Goal: Information Seeking & Learning: Learn about a topic

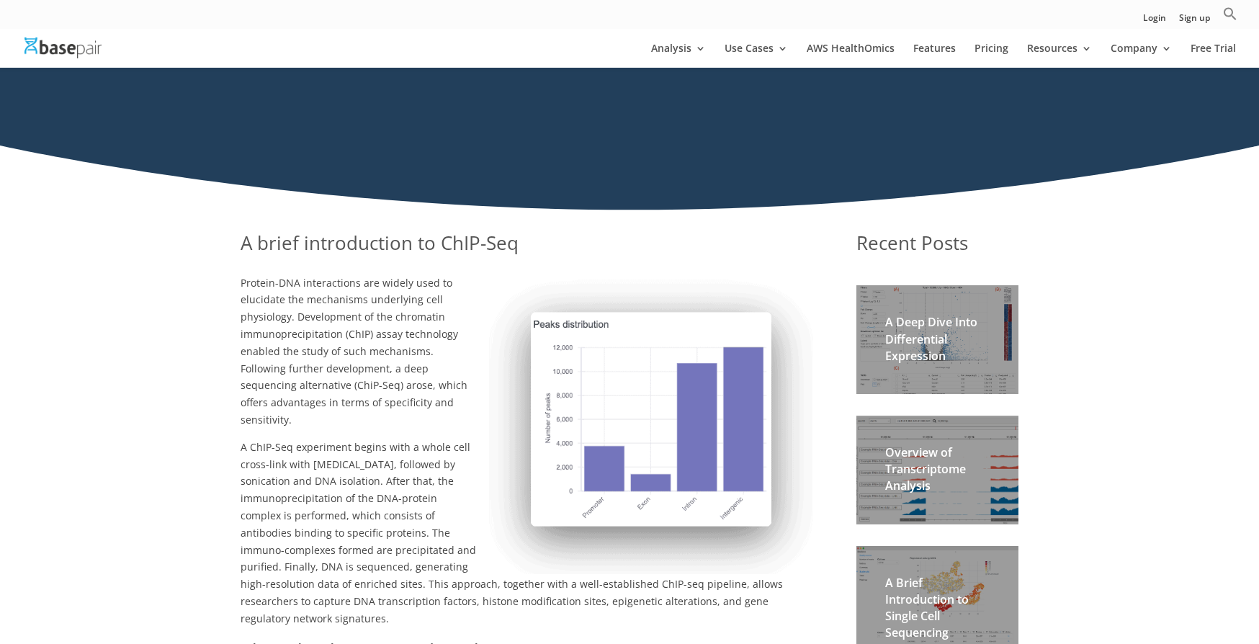
scroll to position [120, 0]
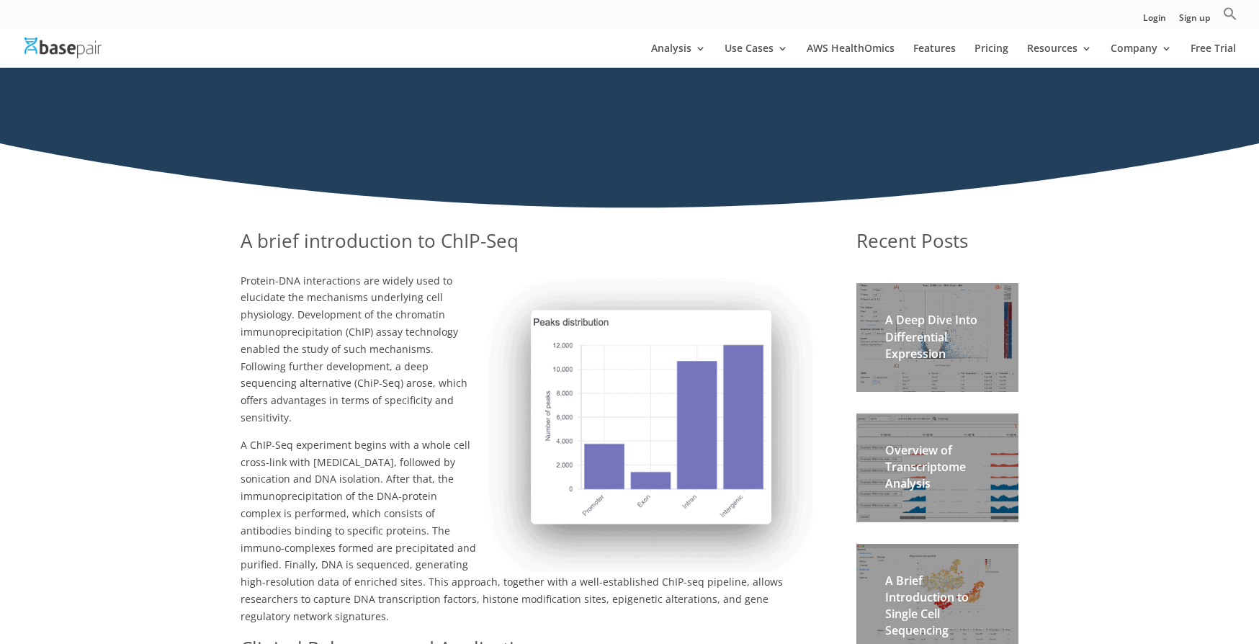
click at [941, 472] on h2 "Overview of Transcriptome Analysis" at bounding box center [938, 471] width 104 height 58
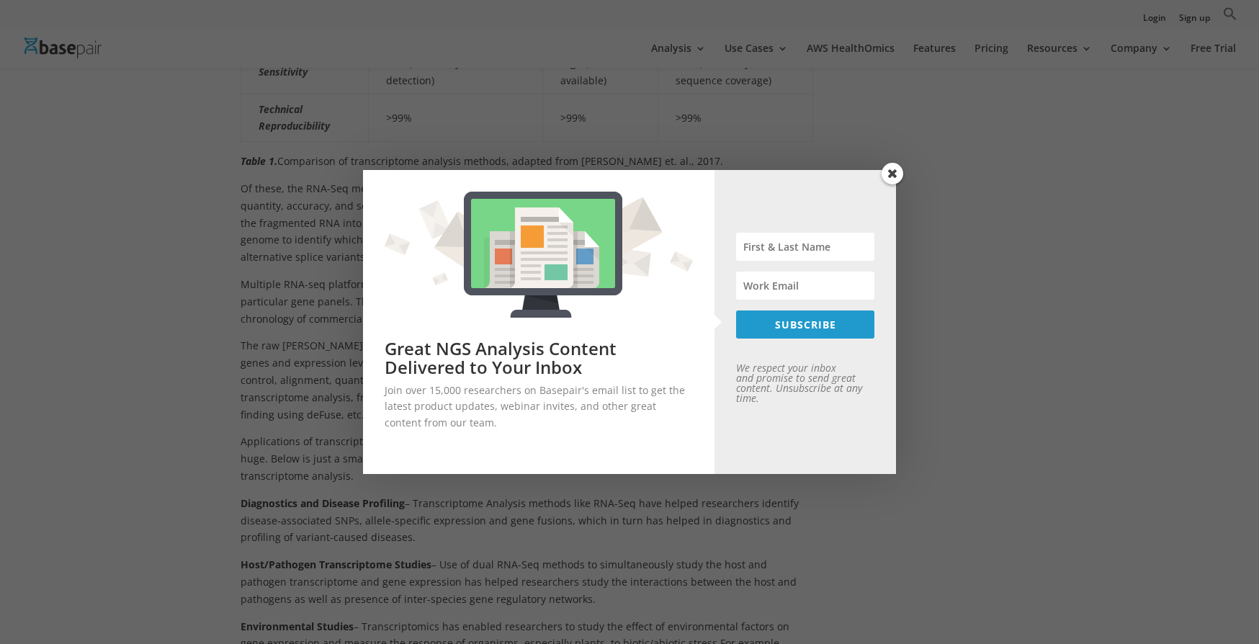
scroll to position [862, 0]
click at [896, 175] on span at bounding box center [893, 174] width 22 height 22
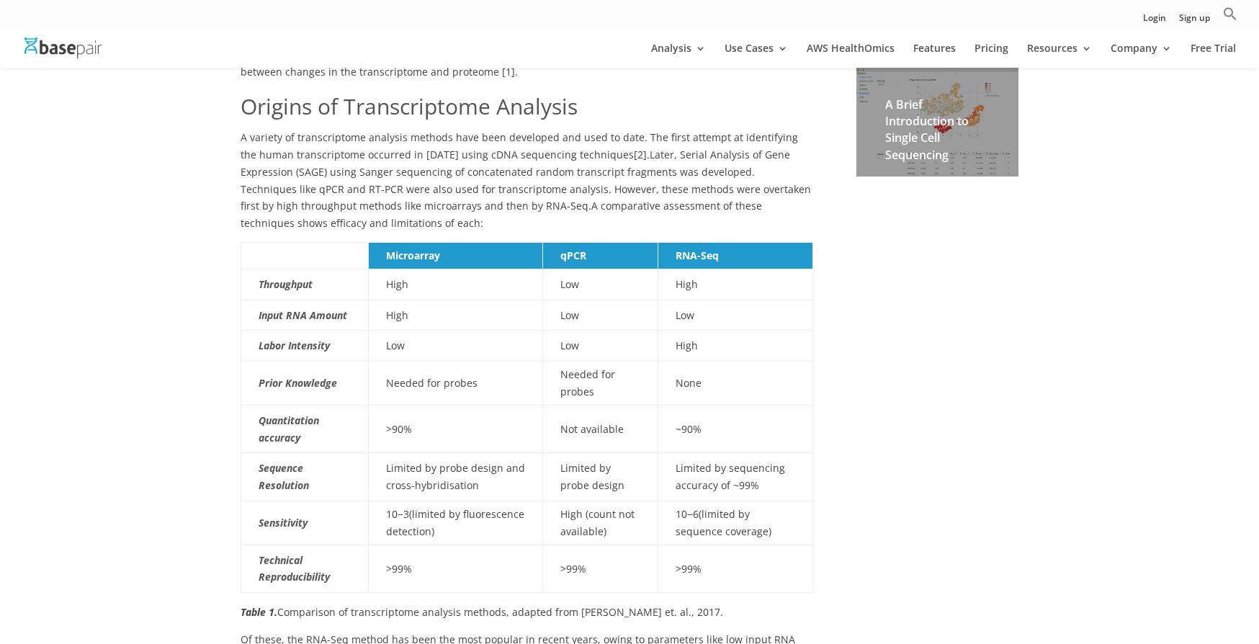
scroll to position [494, 0]
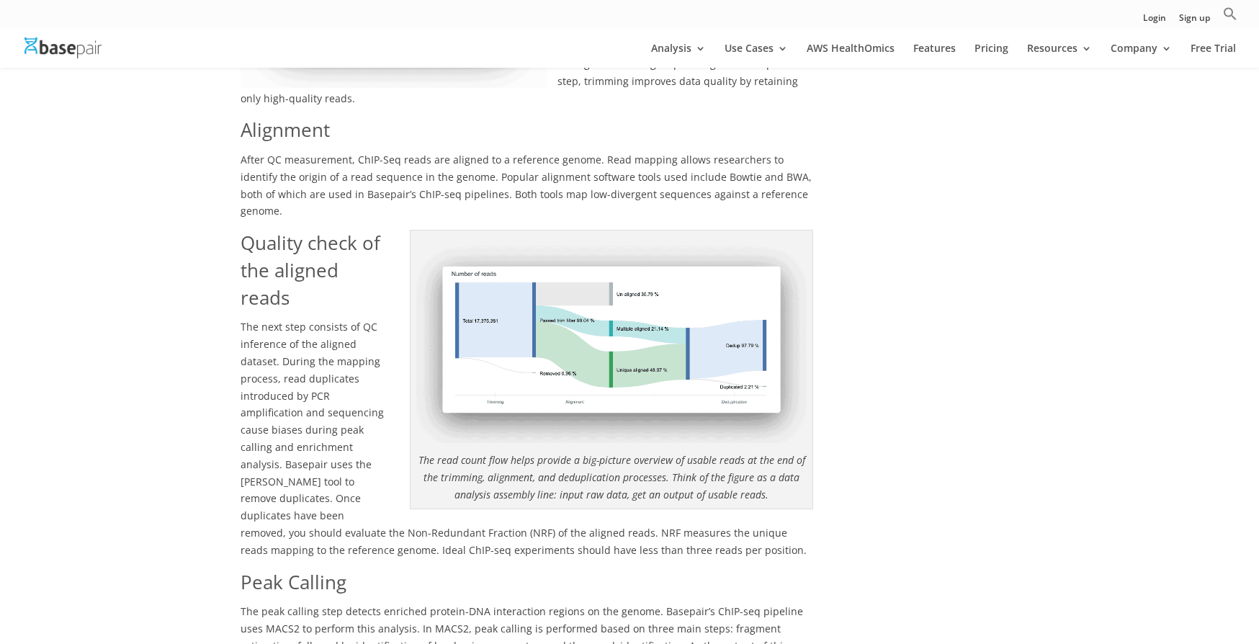
scroll to position [1218, 0]
click at [620, 317] on img at bounding box center [611, 339] width 391 height 207
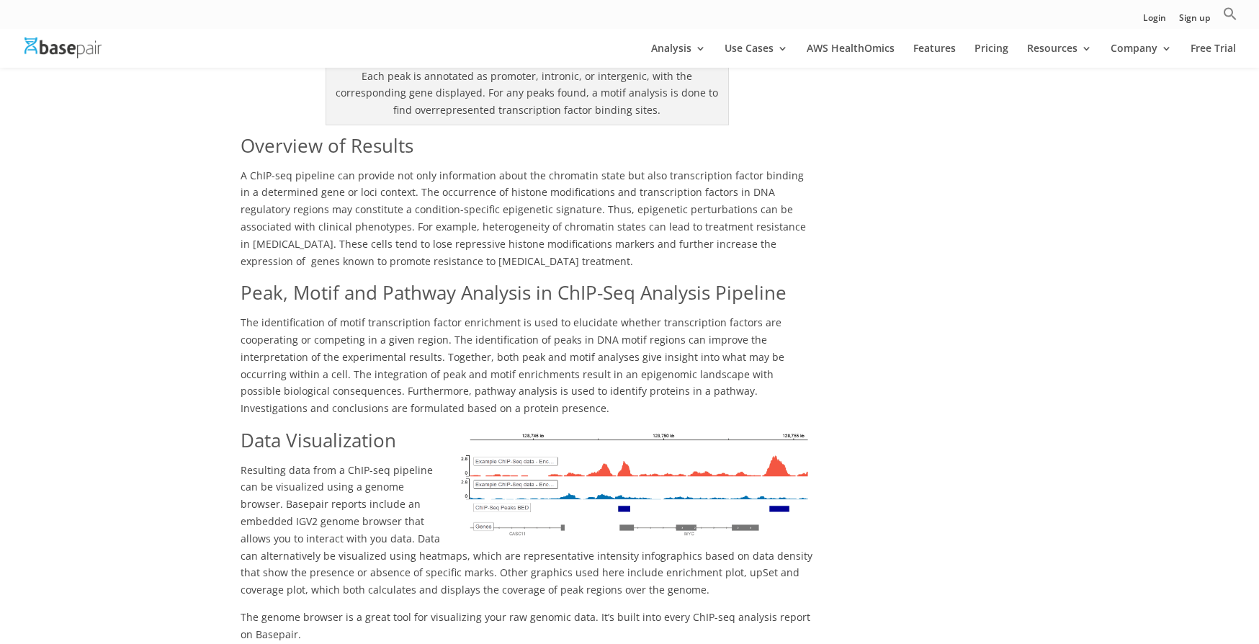
scroll to position [2045, 0]
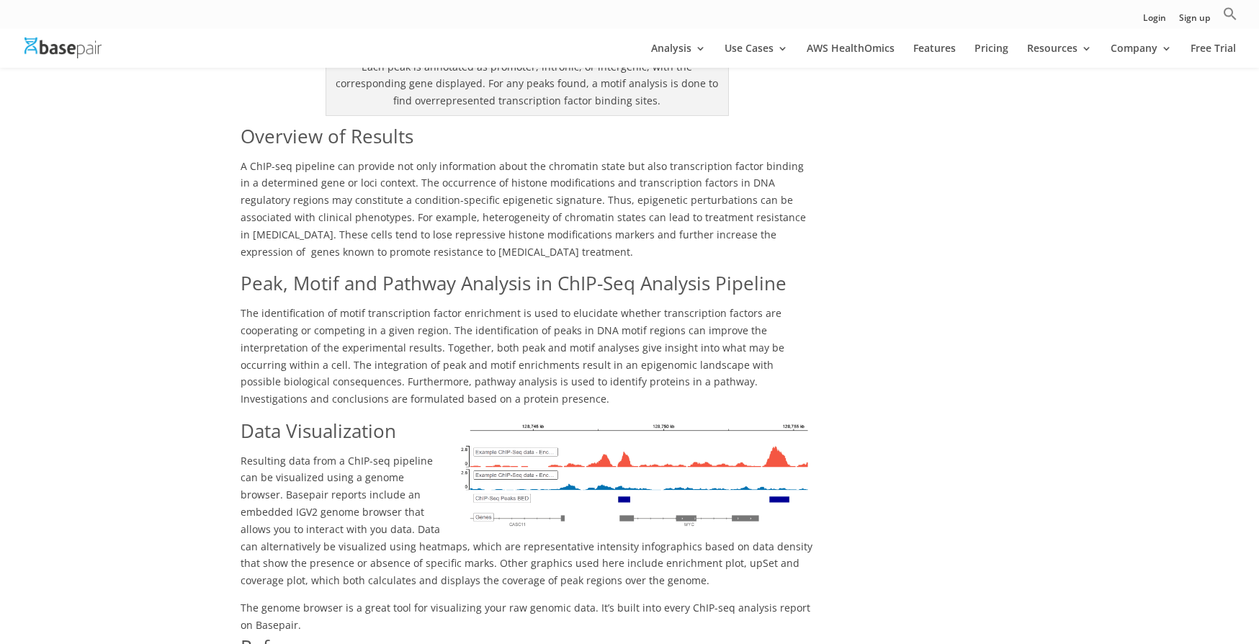
click at [667, 437] on img at bounding box center [634, 474] width 360 height 113
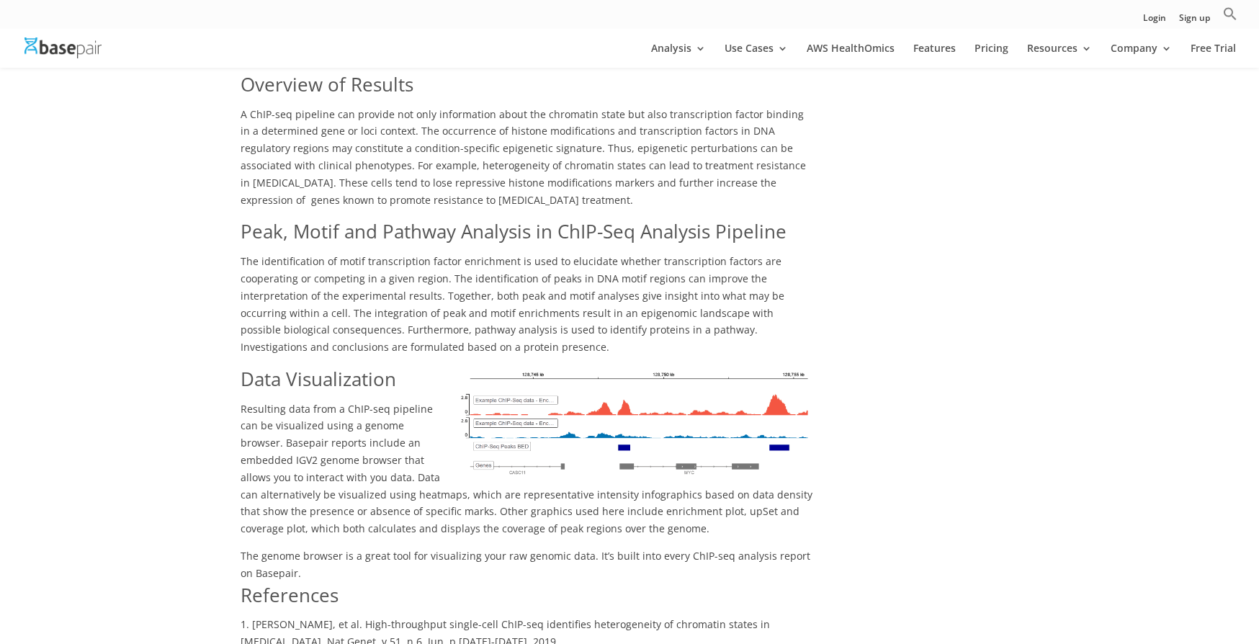
scroll to position [2097, 0]
click at [518, 365] on img at bounding box center [634, 421] width 360 height 113
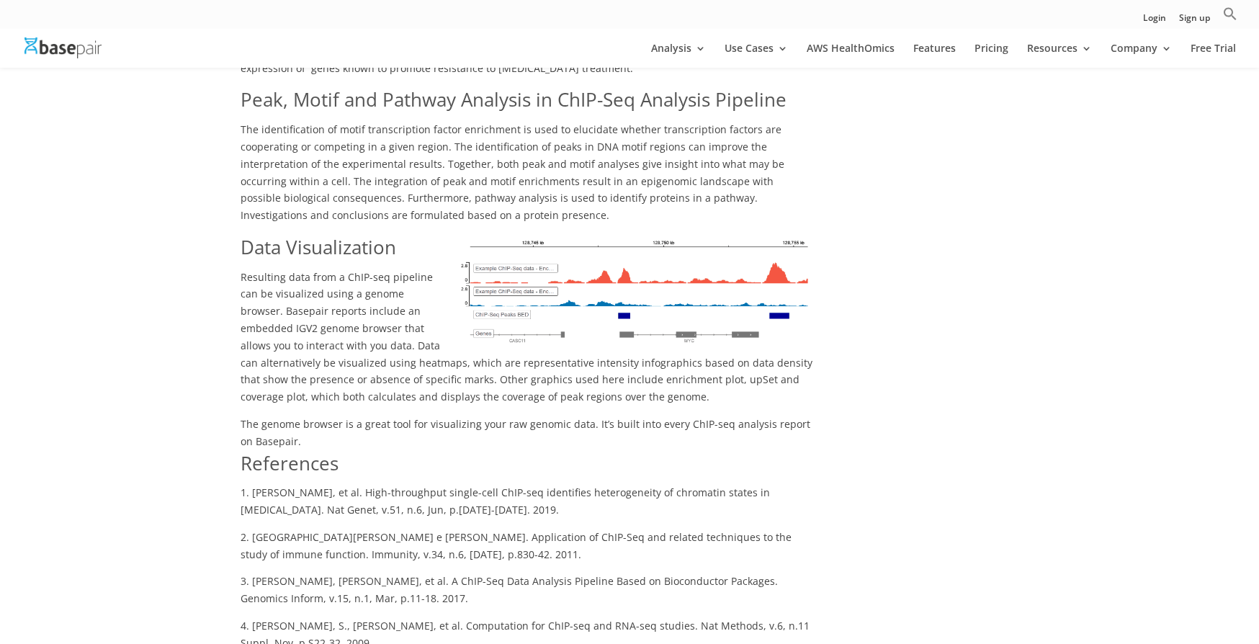
scroll to position [1969, 0]
